Goal: Use online tool/utility: Utilize a website feature to perform a specific function

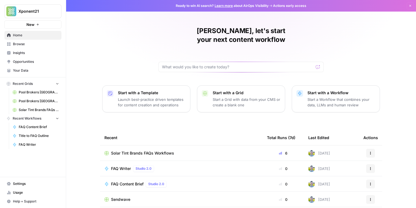
click at [34, 43] on span "Browse" at bounding box center [36, 44] width 46 height 5
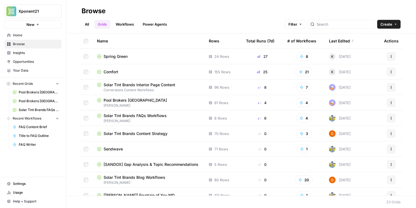
click at [128, 23] on link "Workflows" at bounding box center [124, 24] width 25 height 9
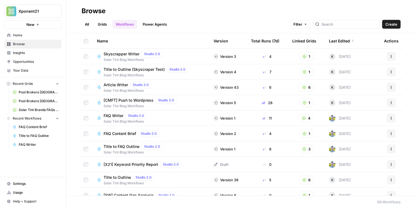
click at [101, 21] on link "Grids" at bounding box center [103, 24] width 16 height 9
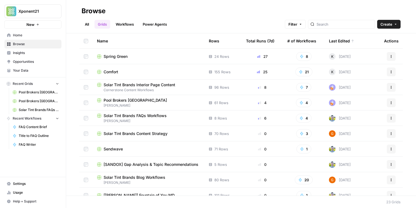
click at [122, 25] on link "Workflows" at bounding box center [124, 24] width 25 height 9
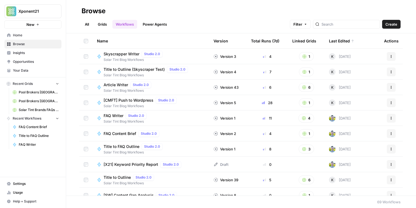
click at [99, 25] on link "Grids" at bounding box center [103, 24] width 16 height 9
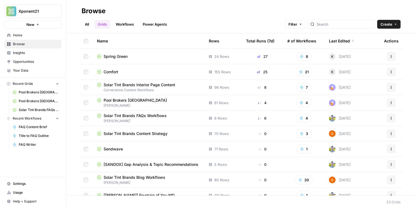
click at [123, 55] on span "Spring Green" at bounding box center [116, 57] width 24 height 6
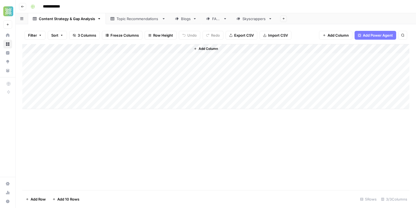
click at [247, 21] on div "Skyscrappers" at bounding box center [254, 19] width 24 height 6
drag, startPoint x: 347, startPoint y: 57, endPoint x: 355, endPoint y: 58, distance: 8.5
click at [348, 57] on div "Add Column" at bounding box center [215, 76] width 387 height 65
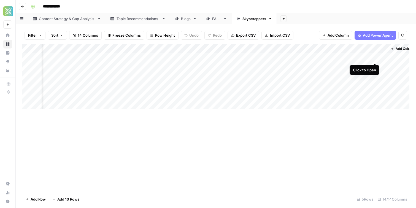
click at [374, 58] on div "Add Column" at bounding box center [215, 76] width 387 height 65
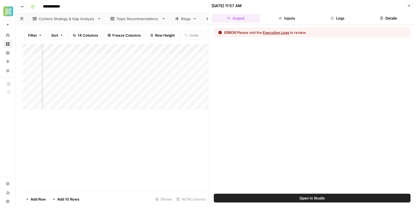
click at [279, 30] on button "Execution Logs" at bounding box center [276, 33] width 26 height 6
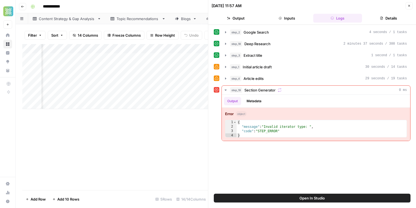
click at [299, 198] on button "Open In Studio" at bounding box center [312, 198] width 197 height 9
click at [183, 10] on div "**********" at bounding box center [219, 6] width 382 height 9
click at [408, 5] on icon "button" at bounding box center [408, 5] width 3 height 3
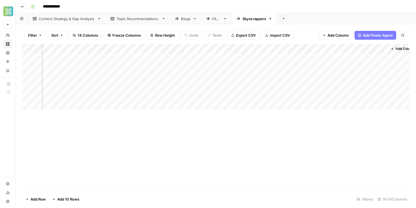
click at [183, 19] on div "Blogs" at bounding box center [186, 19] width 10 height 6
drag, startPoint x: 129, startPoint y: 21, endPoint x: 62, endPoint y: 20, distance: 67.8
click at [126, 21] on div "Topic Recommendations" at bounding box center [138, 18] width 64 height 11
click at [63, 20] on div "Content Strategy & Gap Analysis" at bounding box center [67, 19] width 56 height 6
click at [211, 21] on div "FAQs" at bounding box center [213, 19] width 15 height 6
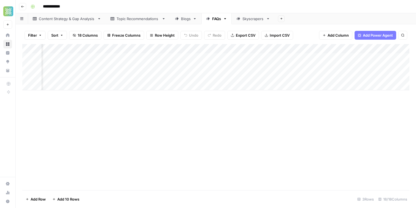
scroll to position [0, 522]
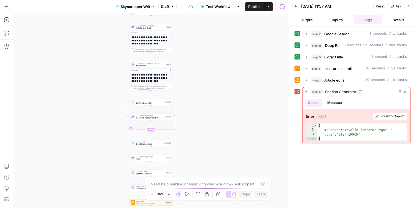
click at [157, 118] on span "Generate Section Content" at bounding box center [150, 118] width 28 height 3
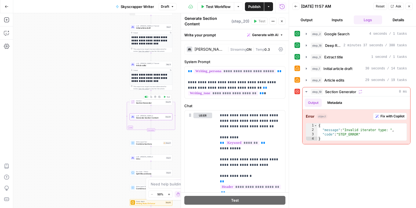
click at [134, 103] on icon at bounding box center [132, 102] width 3 height 3
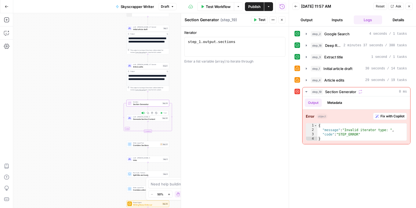
click at [142, 119] on span "Generate Section Content" at bounding box center [147, 119] width 28 height 3
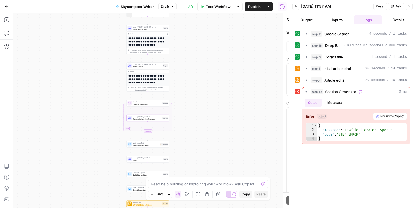
type textarea "Generate Section Content"
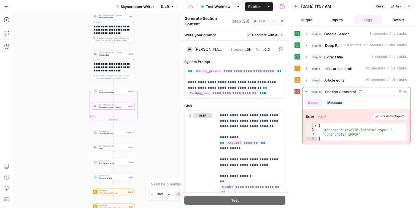
click at [6, 8] on icon "button" at bounding box center [7, 7] width 4 height 4
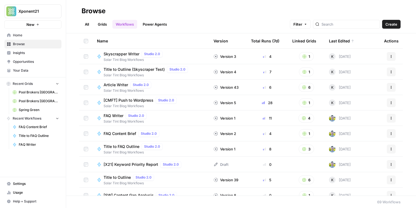
click at [114, 86] on span "Article Writer" at bounding box center [116, 85] width 25 height 6
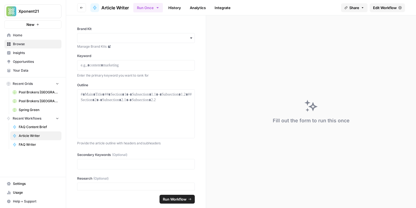
click at [396, 9] on span "Edit Workflow" at bounding box center [385, 8] width 24 height 6
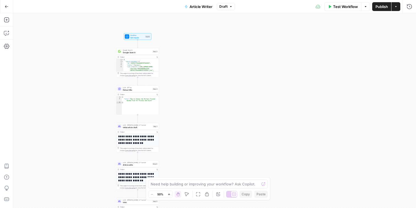
click at [86, 38] on div "**********" at bounding box center [214, 110] width 403 height 195
click at [169, 194] on icon "button" at bounding box center [169, 194] width 3 height 3
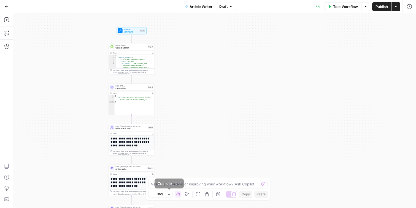
click at [169, 194] on icon "button" at bounding box center [169, 194] width 3 height 3
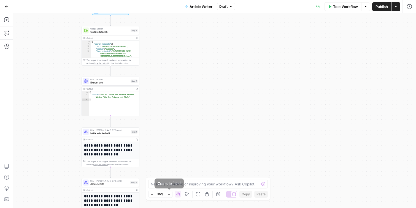
click at [168, 194] on icon "button" at bounding box center [169, 194] width 3 height 3
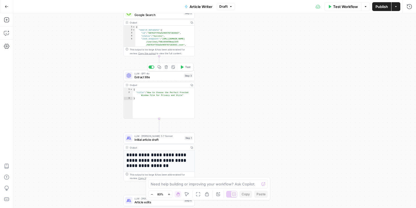
click at [141, 75] on span "Extract title" at bounding box center [158, 77] width 48 height 5
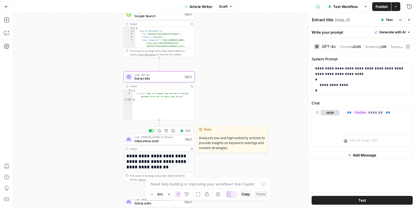
click at [151, 137] on span "LLM · [PERSON_NAME] 3.7 Sonnet" at bounding box center [158, 137] width 48 height 4
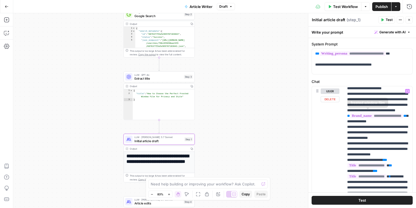
scroll to position [577, 0]
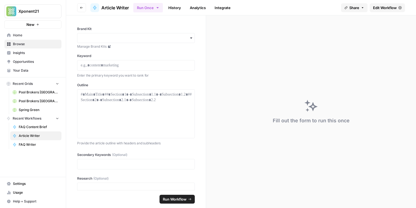
click at [83, 10] on button "Go back" at bounding box center [81, 7] width 9 height 9
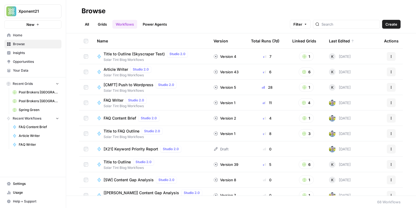
scroll to position [2, 0]
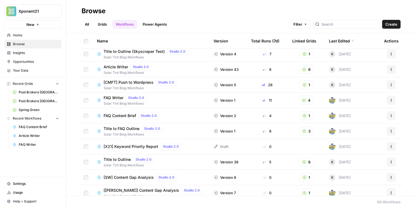
click at [113, 161] on span "Title to Outline" at bounding box center [117, 160] width 27 height 6
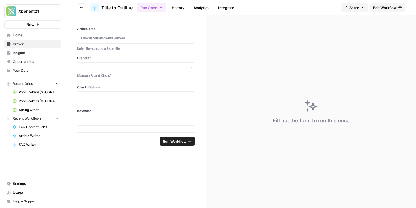
click at [393, 5] on span "Edit Workflow" at bounding box center [385, 8] width 24 height 6
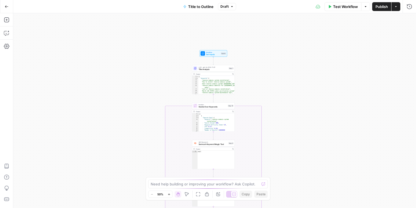
click at [206, 69] on span "Title Analysis" at bounding box center [213, 69] width 29 height 3
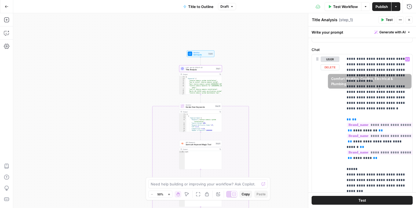
scroll to position [130, 1]
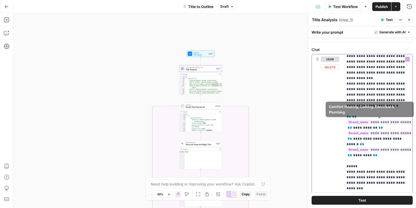
drag, startPoint x: 345, startPoint y: 88, endPoint x: 381, endPoint y: 137, distance: 60.5
click at [381, 137] on div "**********" at bounding box center [378, 166] width 69 height 225
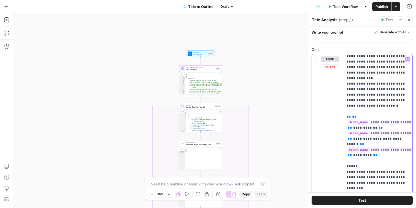
click at [382, 137] on p "**********" at bounding box center [378, 153] width 62 height 452
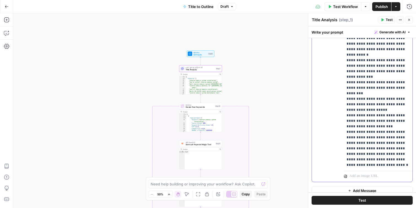
scroll to position [231, 1]
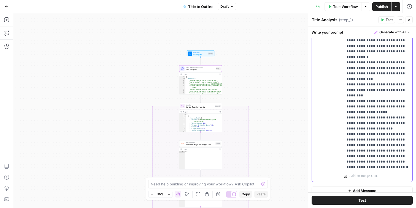
scroll to position [232, 1]
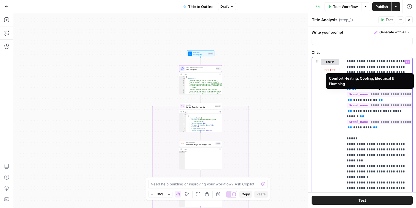
scroll to position [160, 0]
click at [387, 91] on p "**********" at bounding box center [378, 125] width 62 height 452
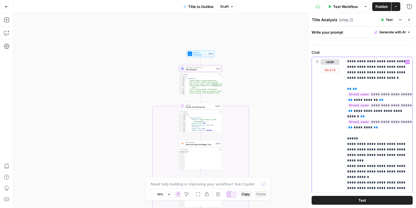
click at [395, 85] on p "**********" at bounding box center [378, 125] width 62 height 452
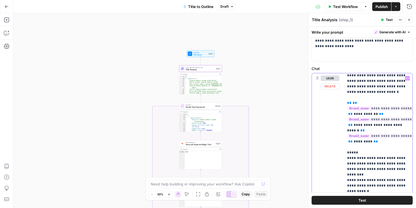
scroll to position [77, 0]
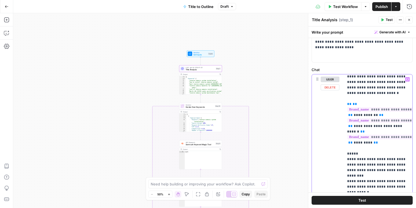
click at [388, 116] on p "**********" at bounding box center [378, 140] width 62 height 452
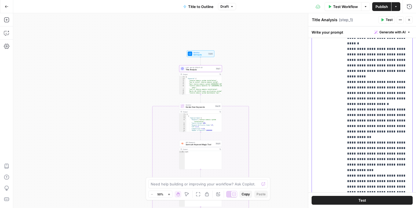
scroll to position [207, 0]
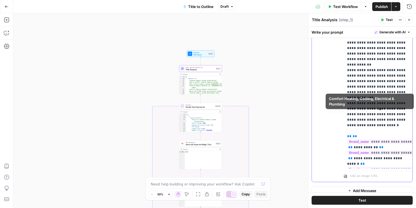
click at [361, 110] on p "**********" at bounding box center [378, 172] width 62 height 452
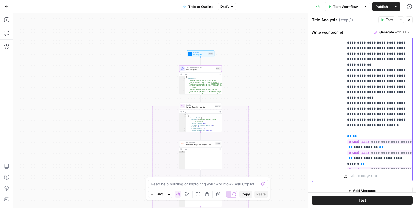
drag, startPoint x: 328, startPoint y: 104, endPoint x: 322, endPoint y: 104, distance: 6.3
click at [328, 104] on div "user Delete" at bounding box center [330, 62] width 19 height 233
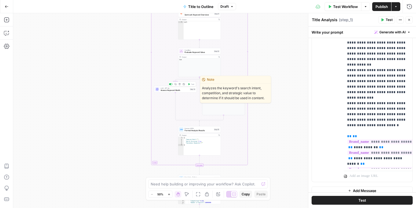
click at [174, 90] on span "Assess Keyword Worth" at bounding box center [175, 90] width 28 height 3
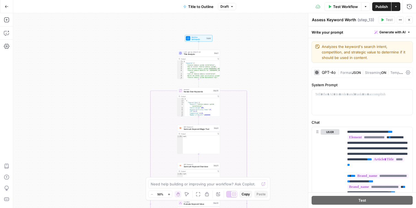
scroll to position [0, 0]
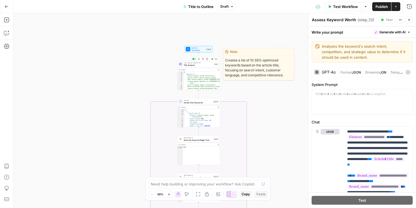
click at [187, 66] on span "Title Analysis" at bounding box center [198, 65] width 29 height 3
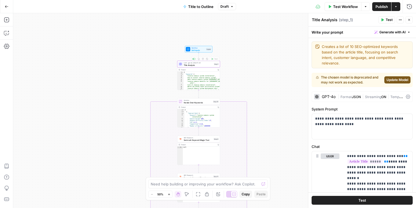
click at [150, 64] on div "true false Workflow Set Inputs Inputs LLM · gpt-4o-2024-11-20 Title Analysis St…" at bounding box center [214, 110] width 403 height 195
